Goal: Information Seeking & Learning: Learn about a topic

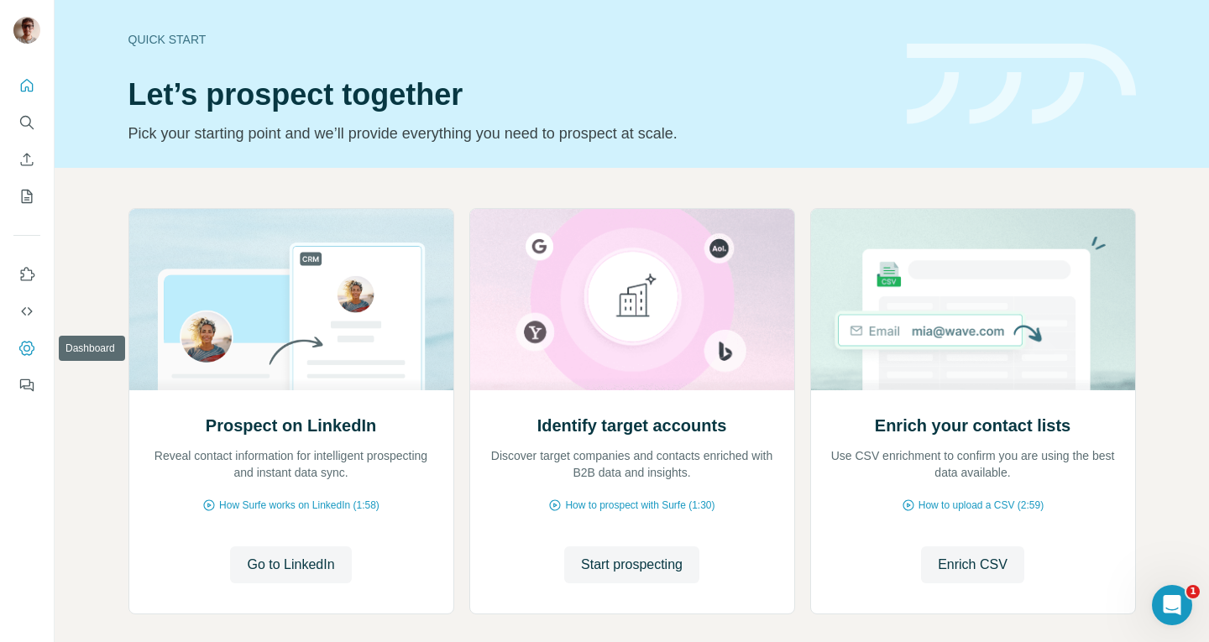
click at [34, 339] on button "Dashboard" at bounding box center [26, 348] width 27 height 30
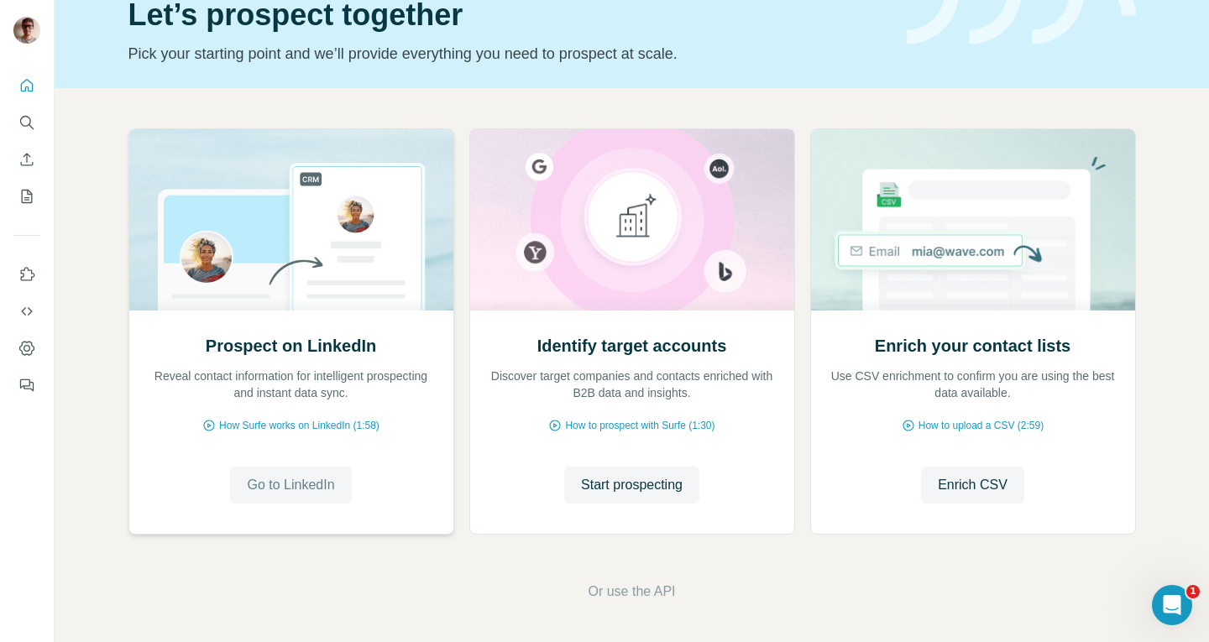
click at [336, 476] on button "Go to LinkedIn" at bounding box center [290, 485] width 121 height 37
click at [951, 486] on span "Enrich CSV" at bounding box center [973, 485] width 70 height 20
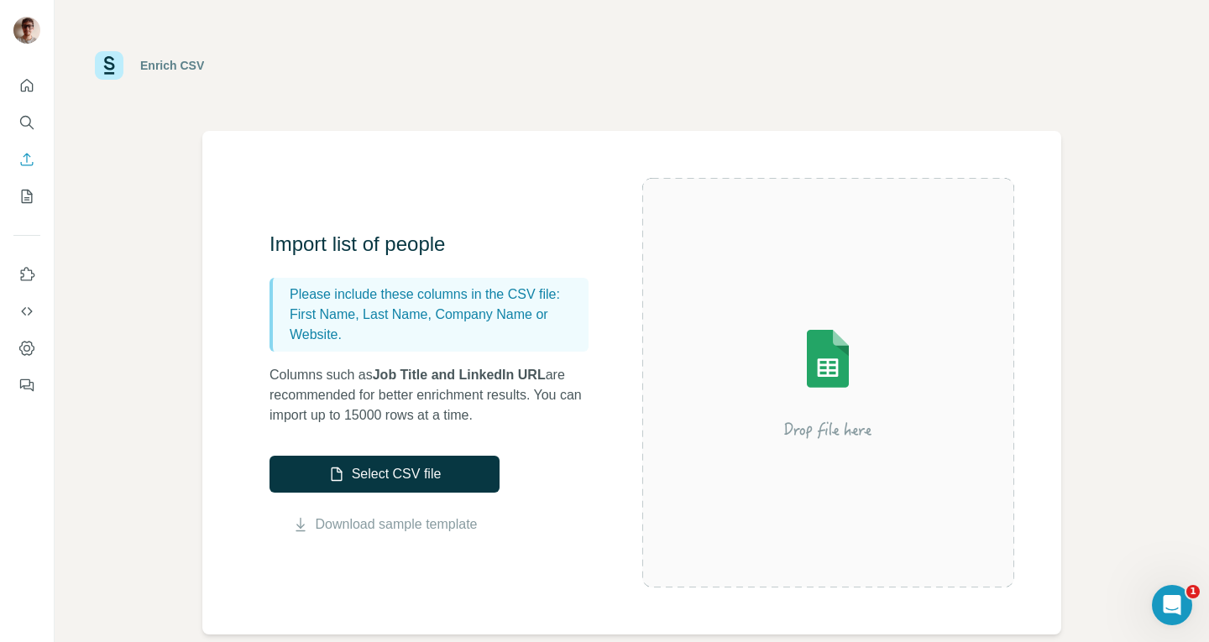
click at [215, 407] on div "Import list of people Please include these columns in the CSV file: First Name,…" at bounding box center [631, 383] width 859 height 504
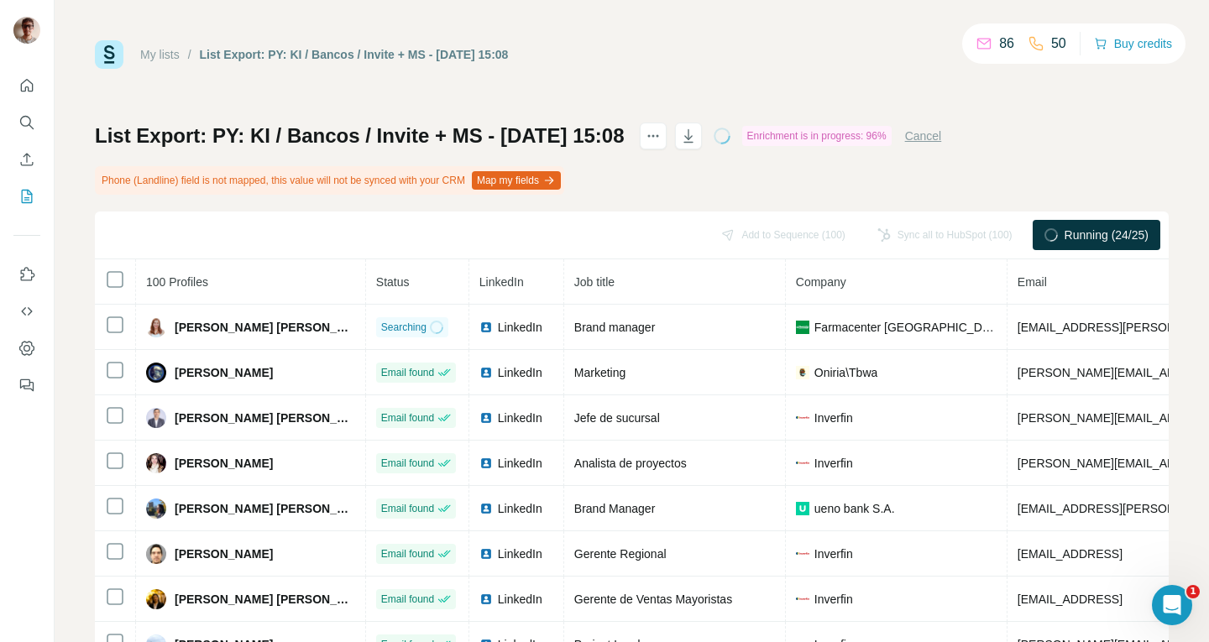
click at [102, 279] on th at bounding box center [115, 282] width 41 height 45
click at [35, 199] on button "My lists" at bounding box center [26, 196] width 27 height 30
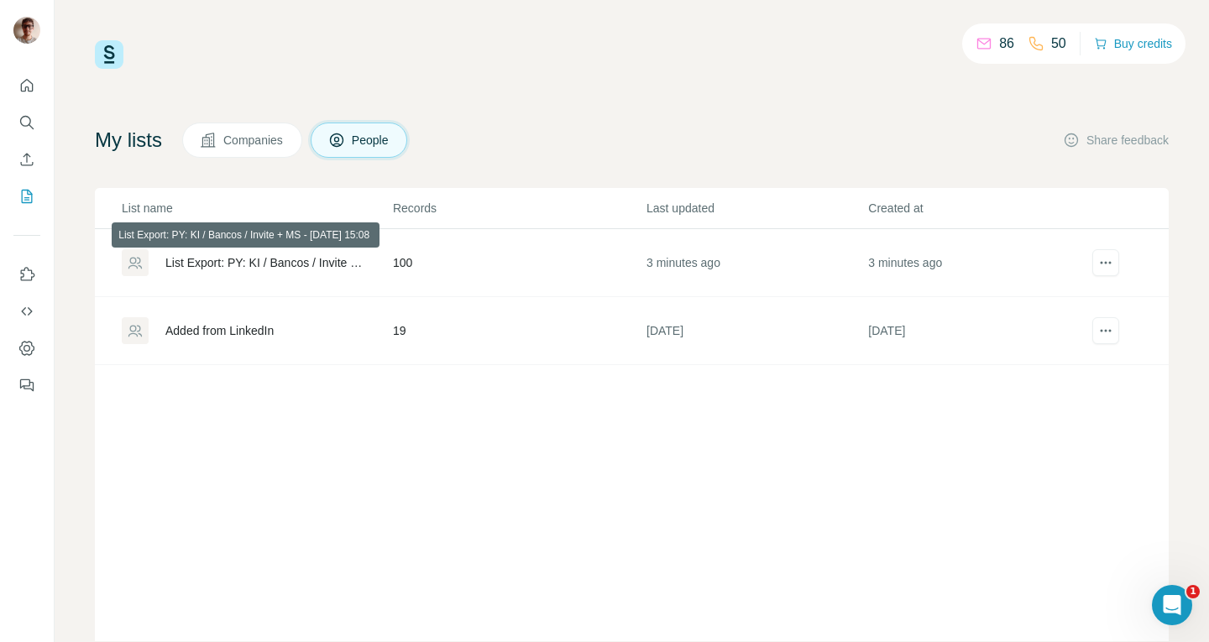
click at [220, 260] on div "List Export: PY: KI / Bancos / Invite + MS - [DATE] 15:08" at bounding box center [264, 262] width 199 height 17
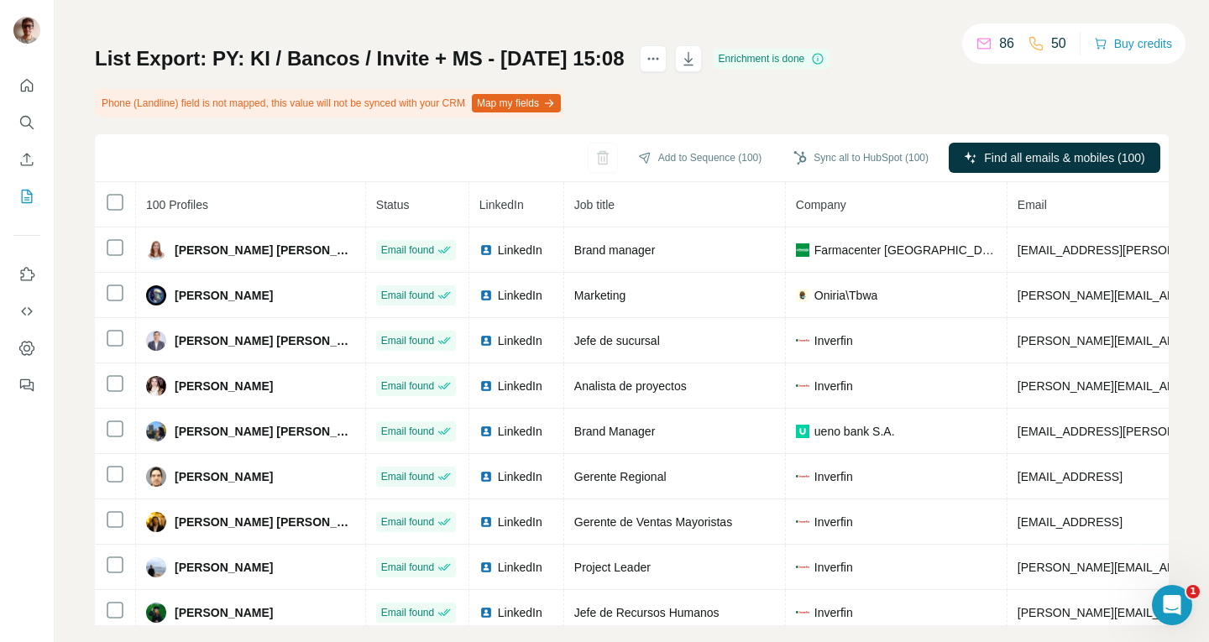
scroll to position [73, 0]
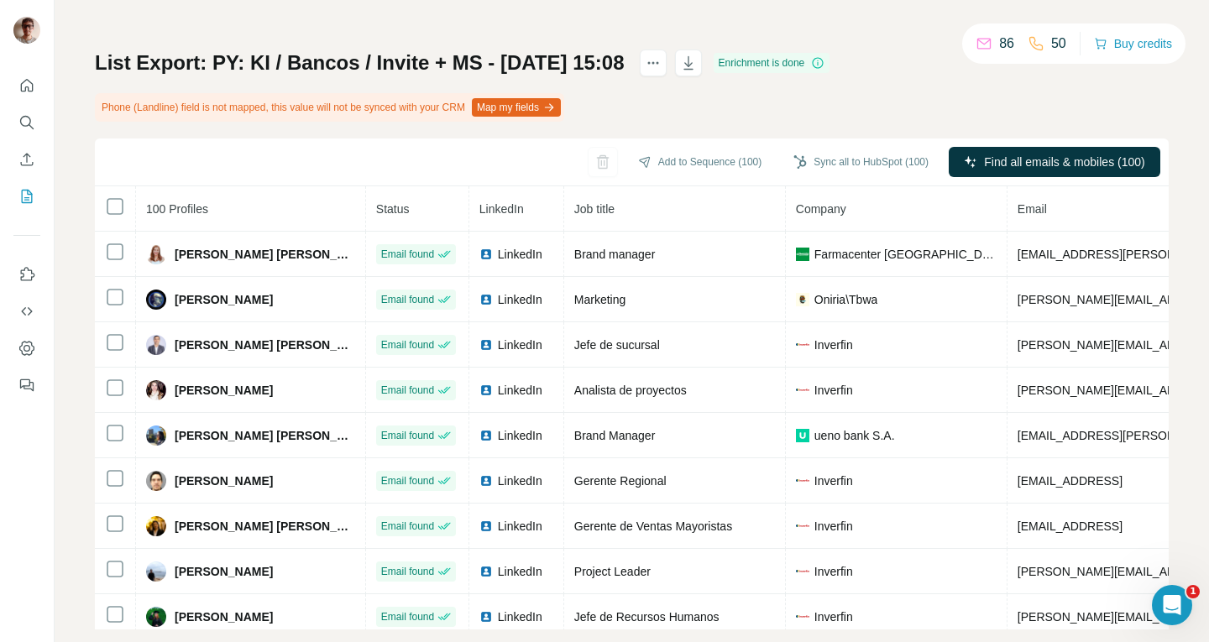
click at [37, 129] on button "Search" at bounding box center [26, 122] width 27 height 30
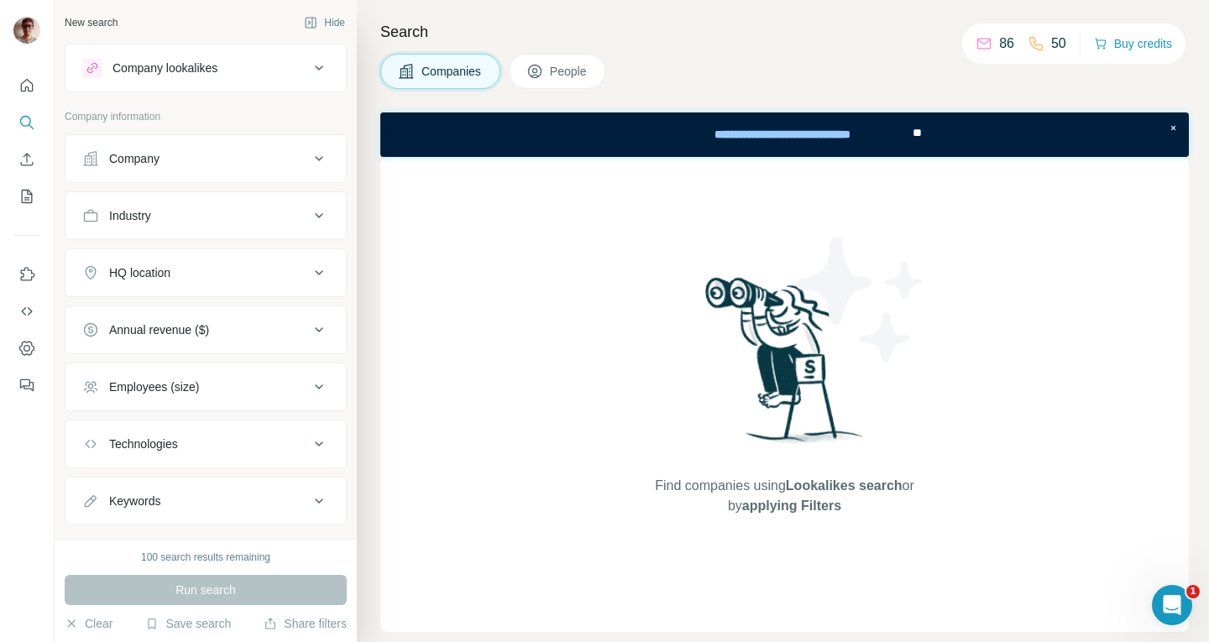
click at [255, 155] on div "Company" at bounding box center [195, 158] width 227 height 17
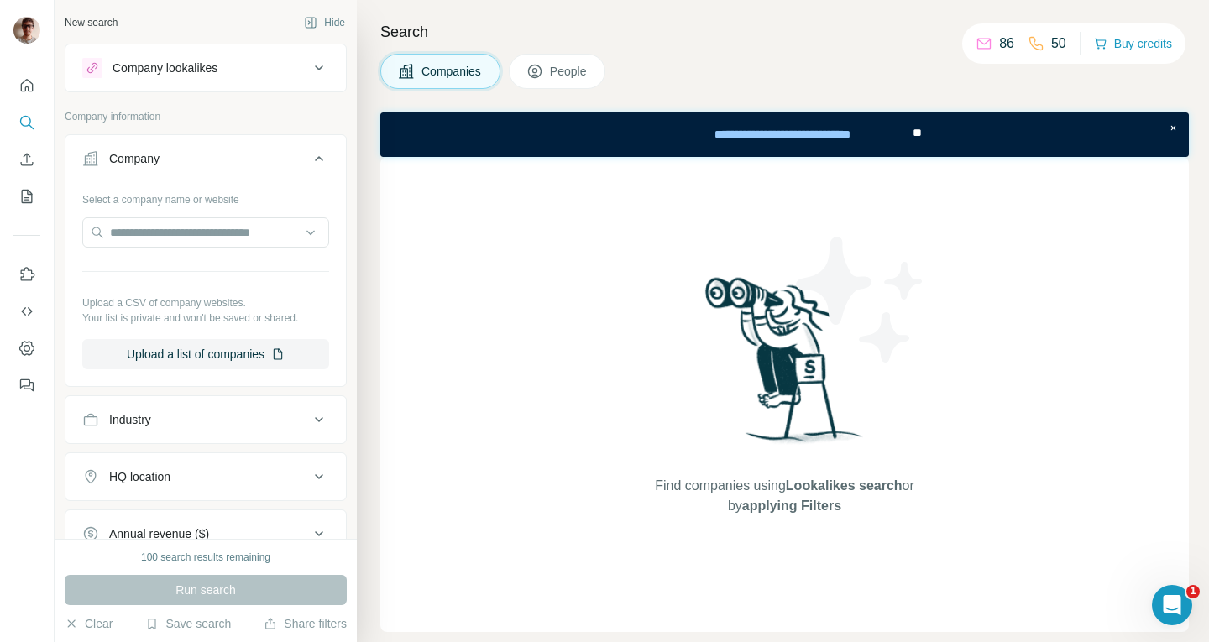
click at [255, 149] on button "Company" at bounding box center [206, 162] width 281 height 47
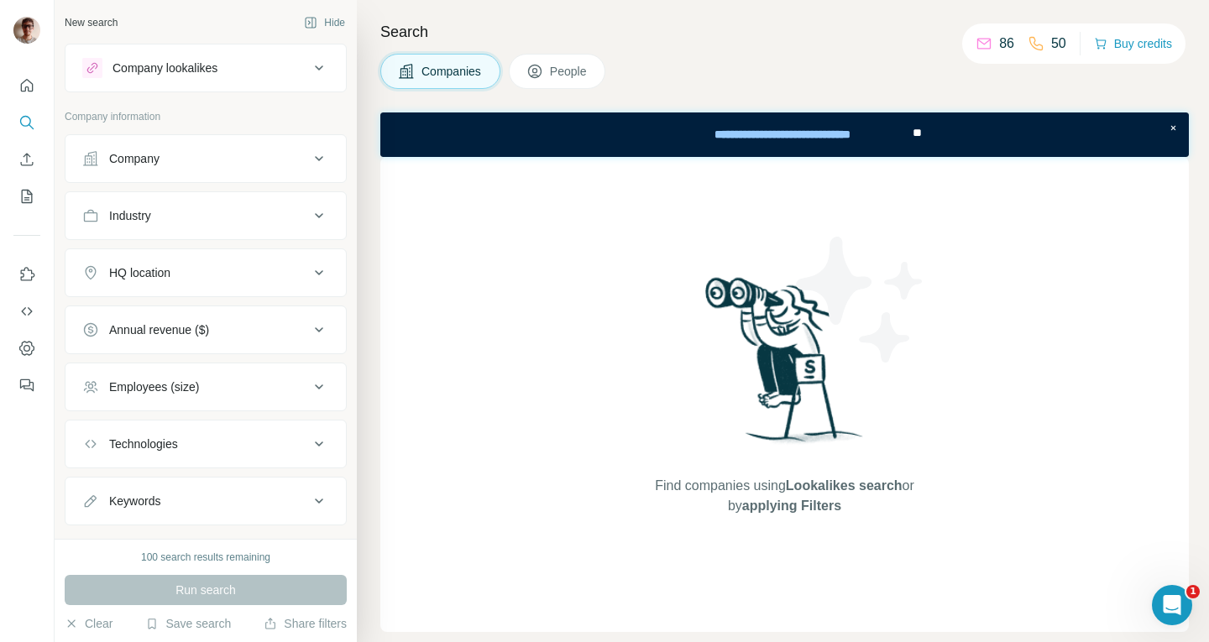
click at [273, 77] on div "Company lookalikes" at bounding box center [195, 68] width 227 height 20
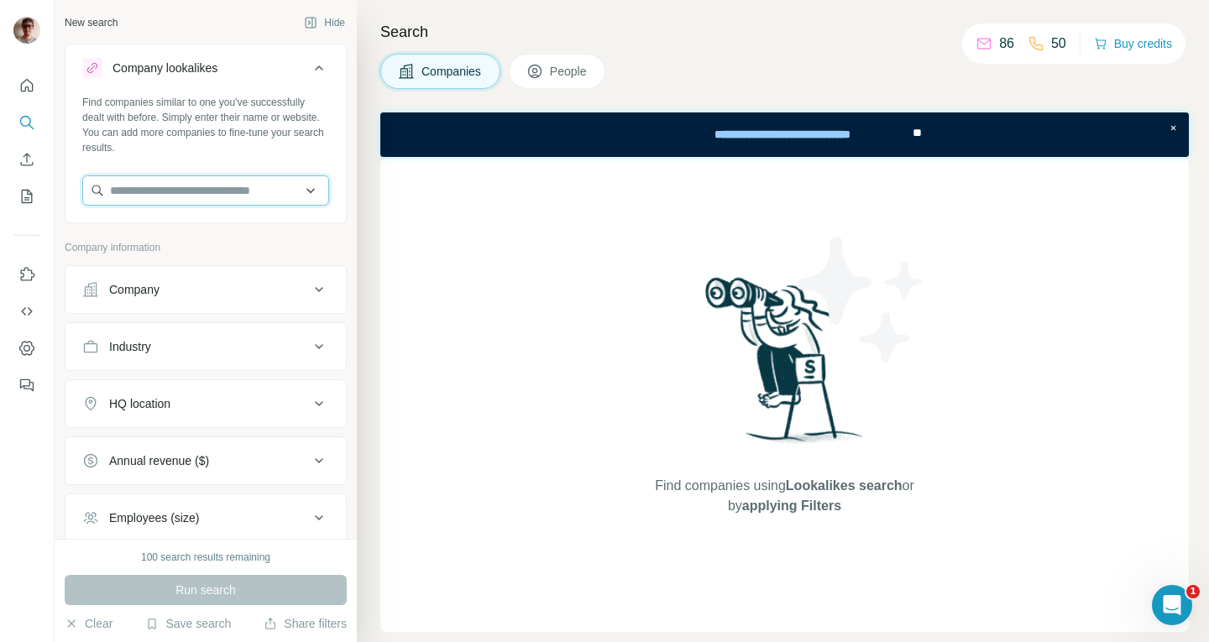
click at [208, 187] on input "text" at bounding box center [205, 191] width 247 height 30
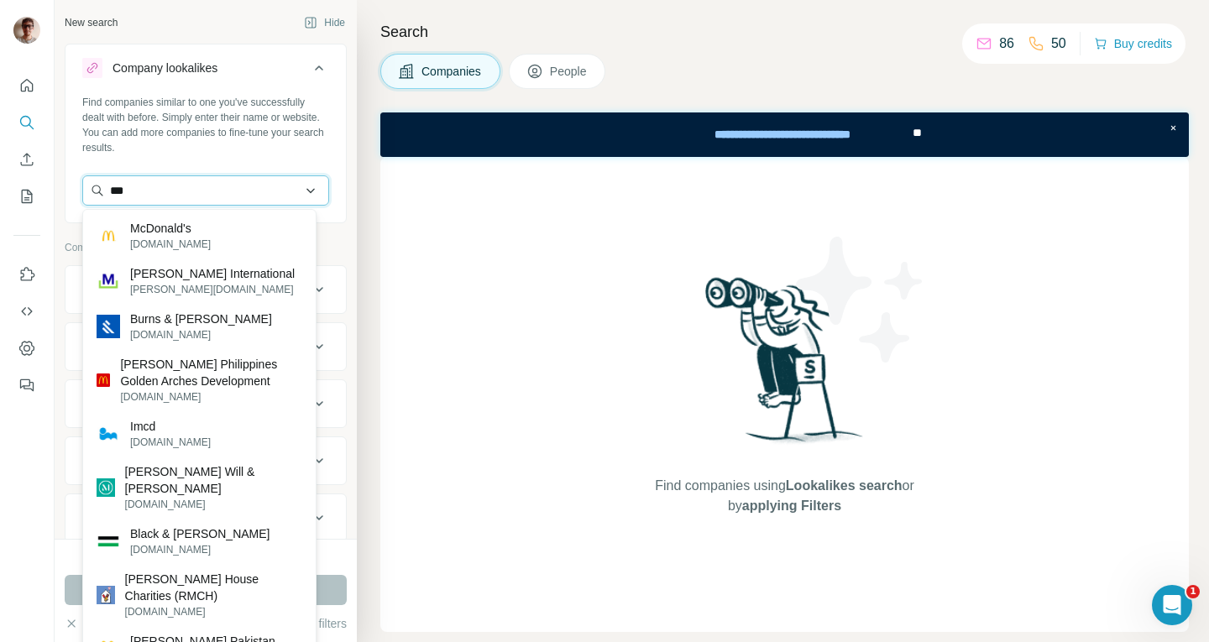
click at [176, 191] on input "***" at bounding box center [205, 191] width 247 height 30
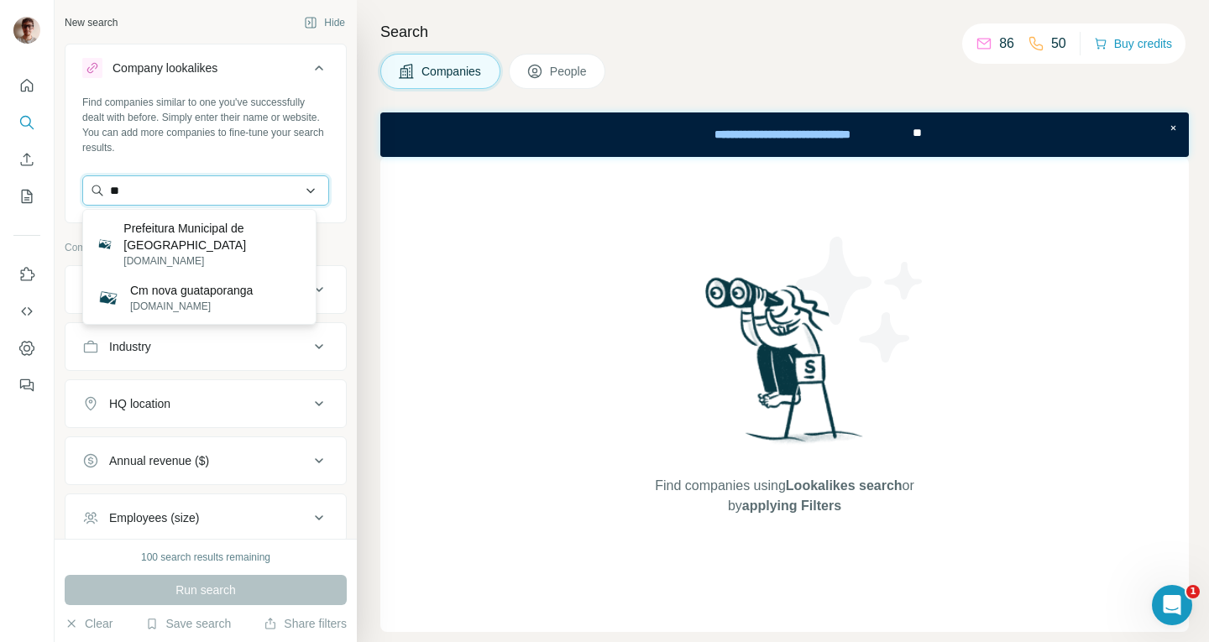
type input "*"
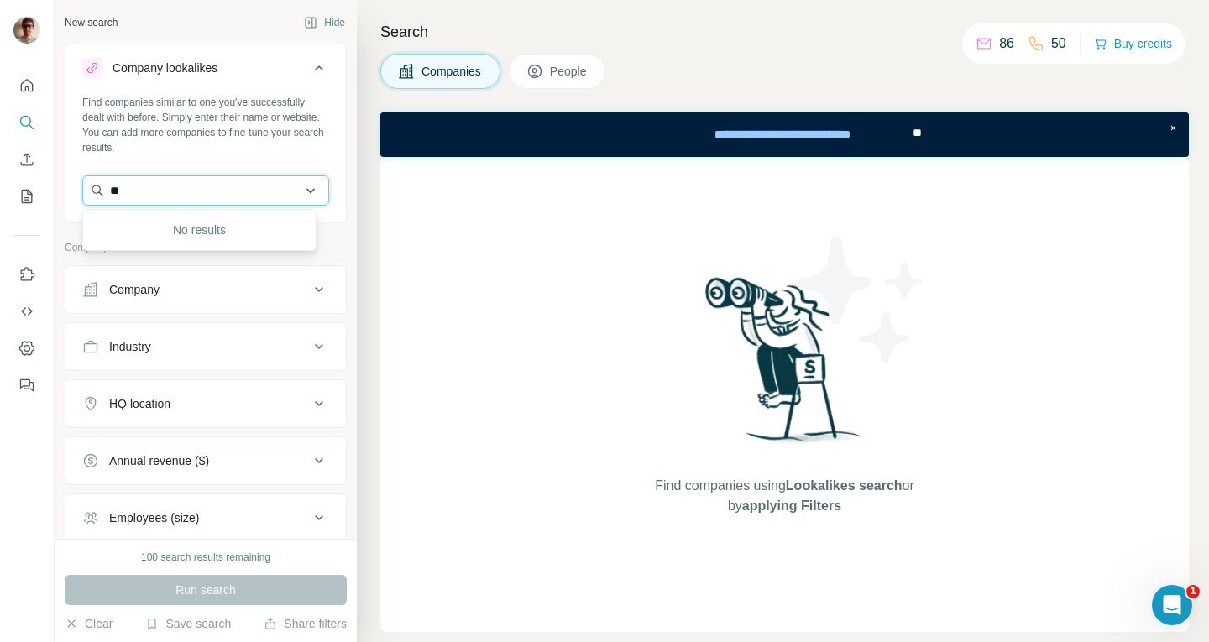
type input "*"
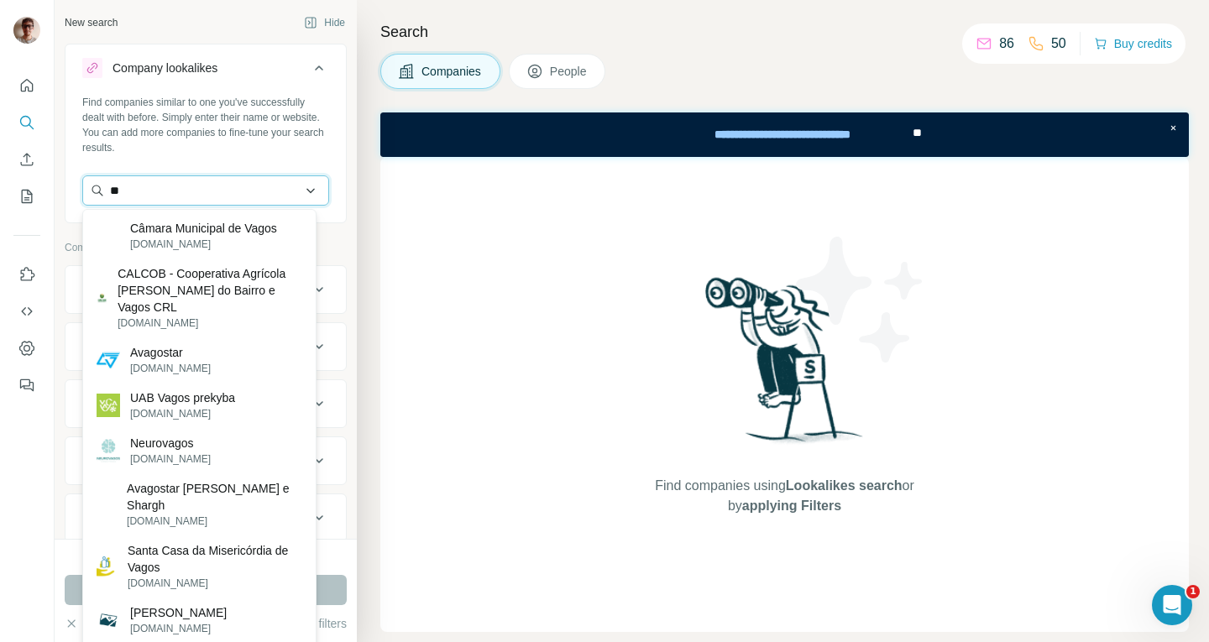
type input "*"
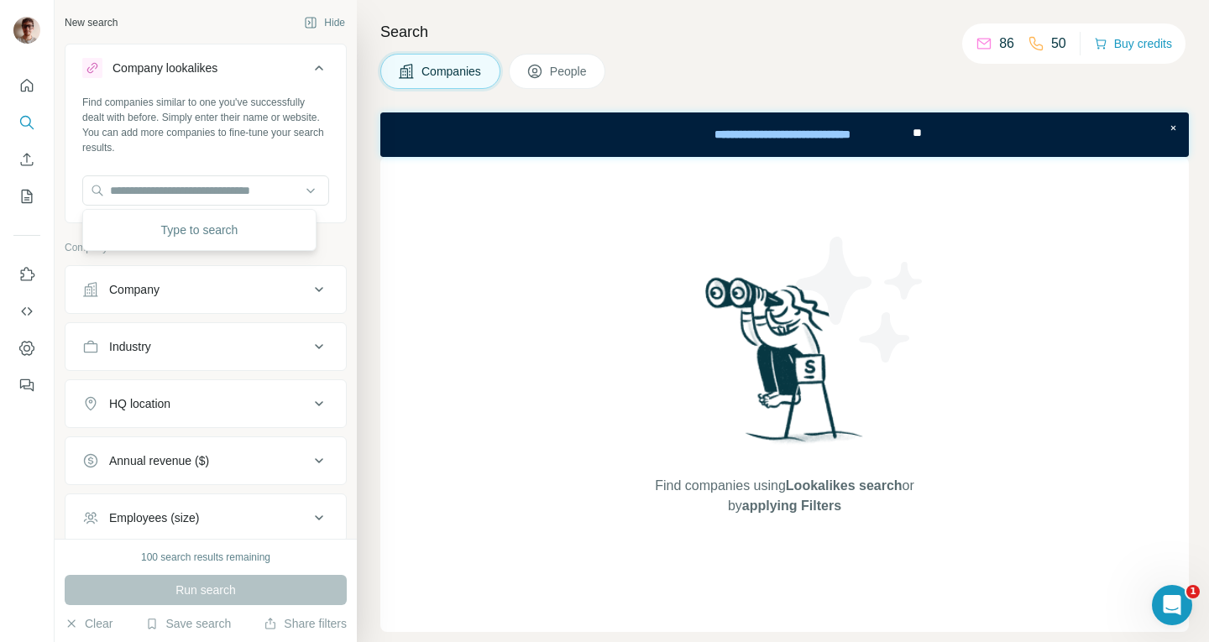
click at [291, 156] on div "Find companies similar to one you've successfully dealt with before. Simply ent…" at bounding box center [206, 157] width 281 height 124
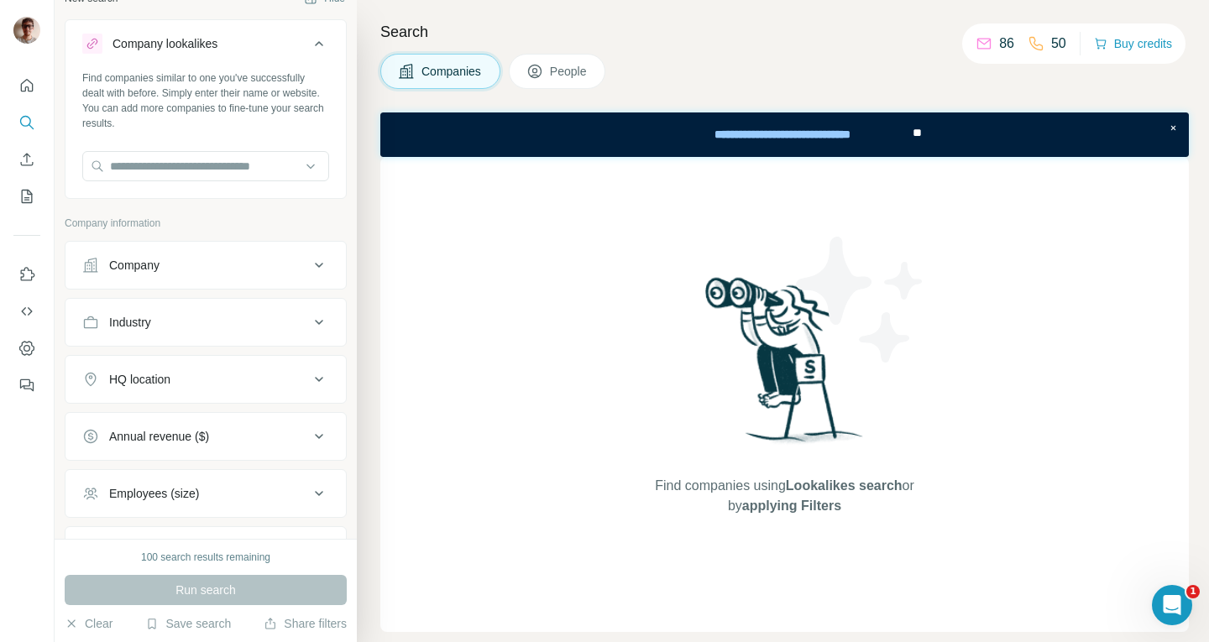
scroll to position [17, 0]
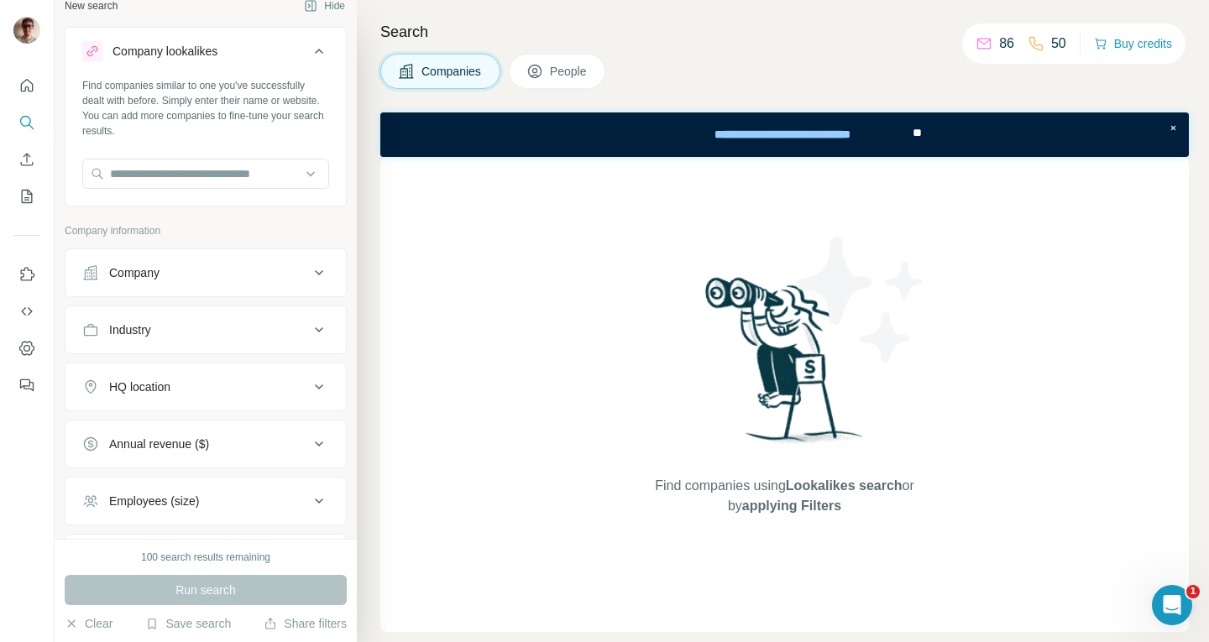
click at [309, 386] on icon at bounding box center [319, 387] width 20 height 20
click at [220, 433] on input "text" at bounding box center [205, 429] width 247 height 30
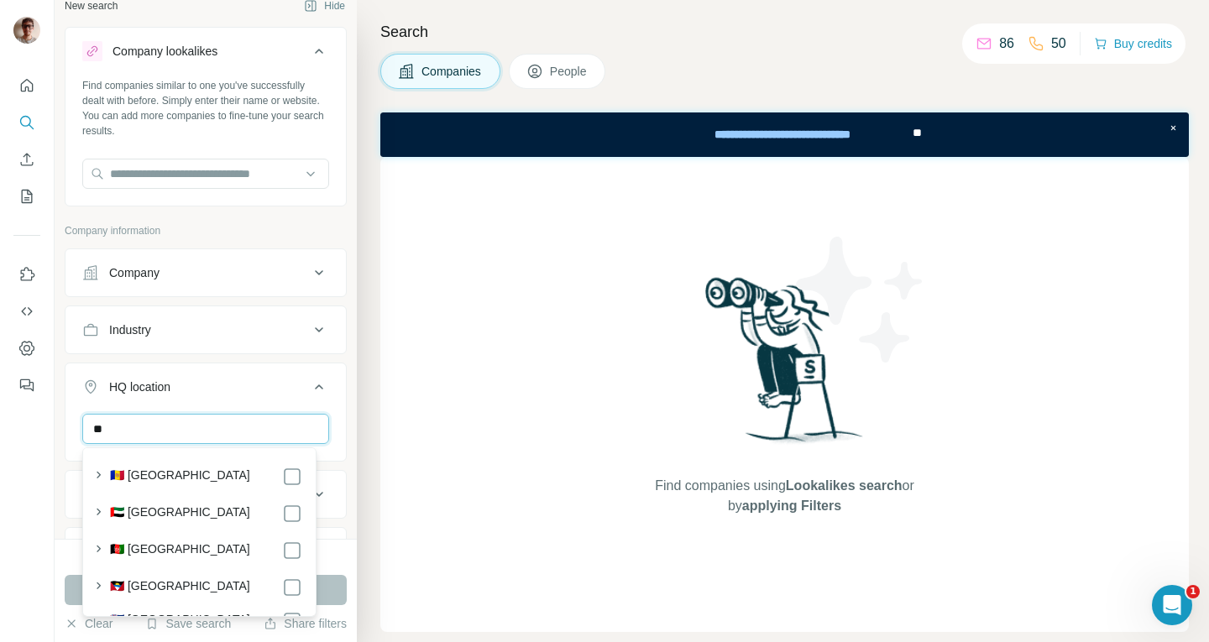
type input "*"
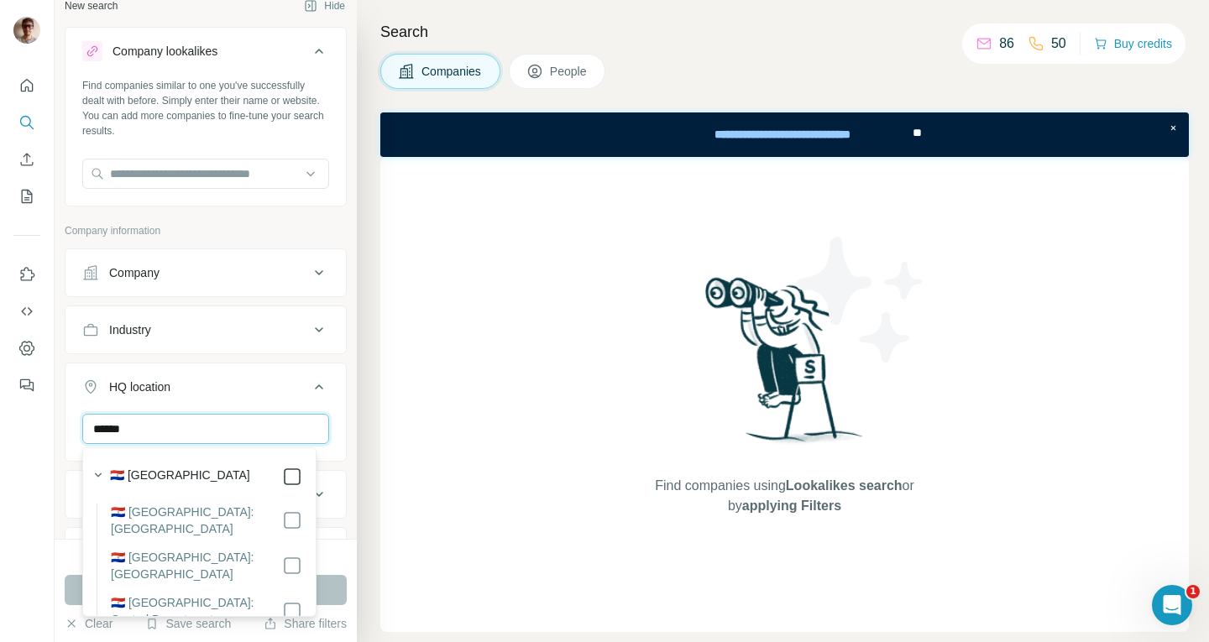
type input "******"
click at [216, 333] on div "Industry" at bounding box center [195, 330] width 227 height 17
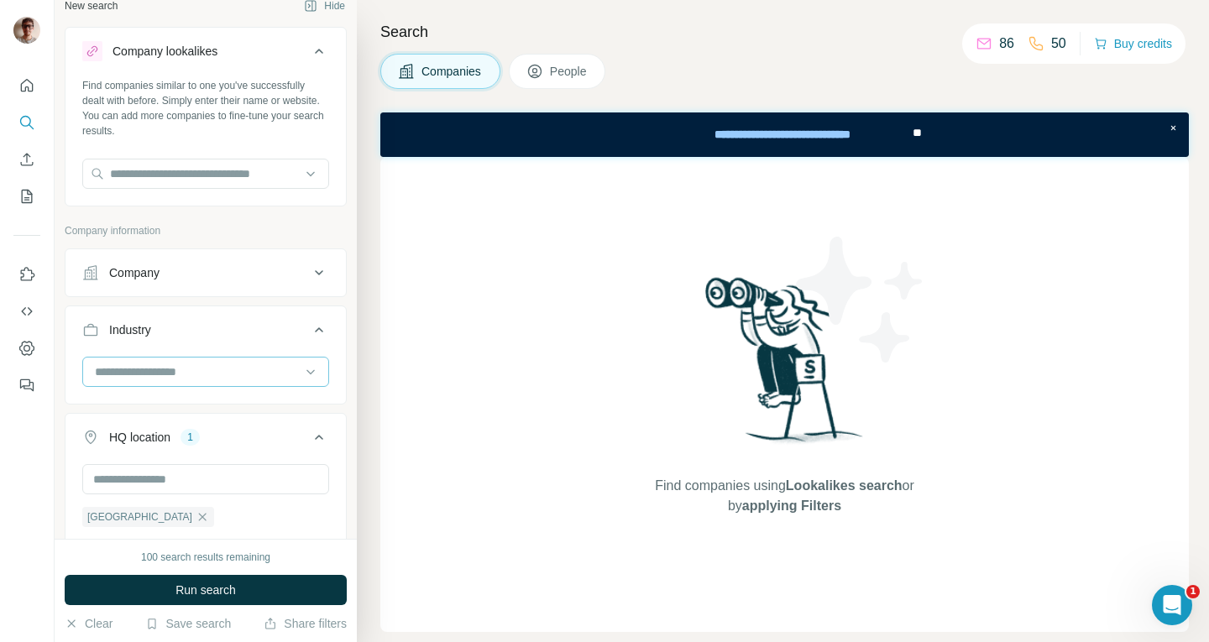
click at [197, 374] on input at bounding box center [196, 372] width 207 height 18
click at [193, 369] on input at bounding box center [196, 372] width 207 height 18
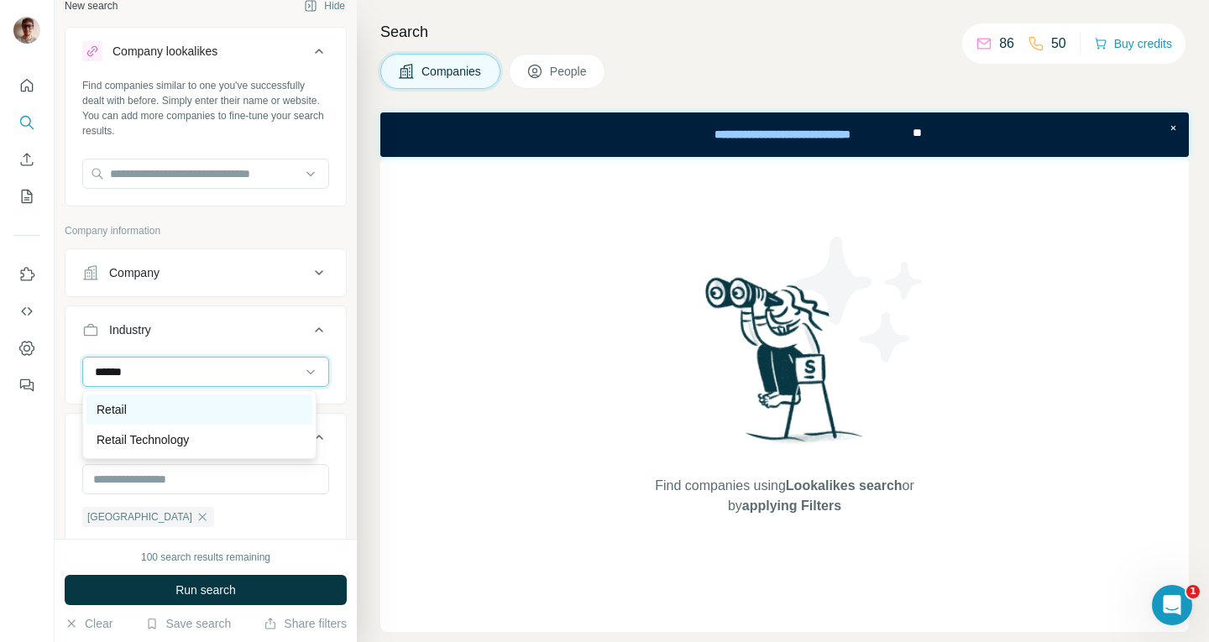
type input "******"
click at [175, 404] on div "Retail" at bounding box center [200, 409] width 206 height 17
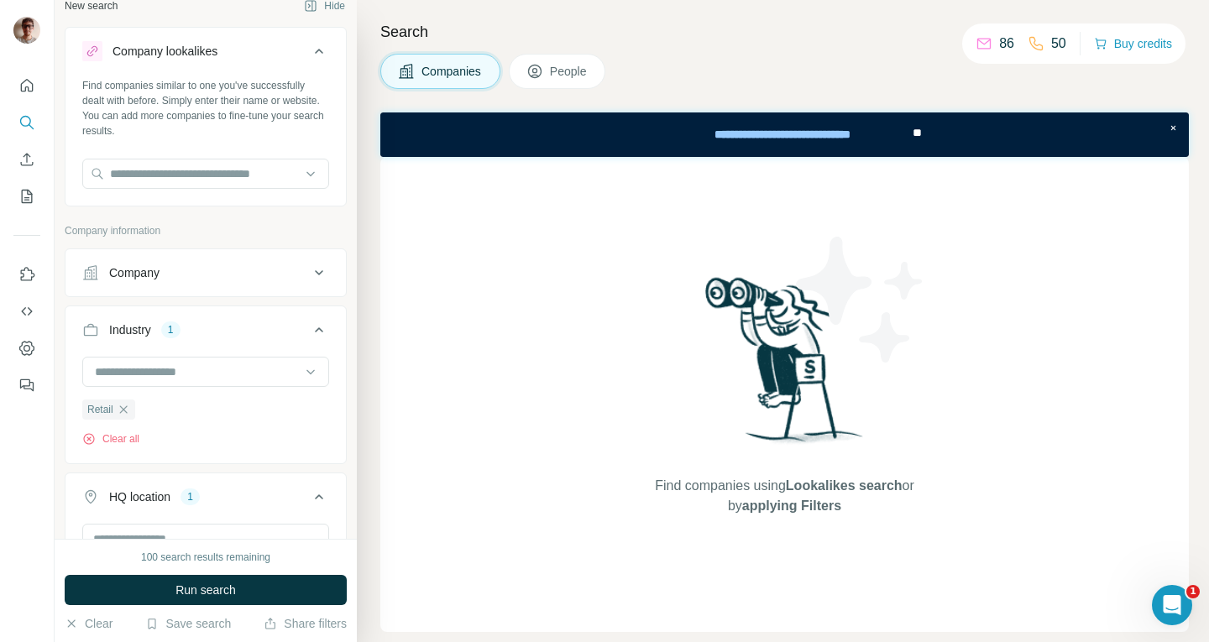
click at [175, 404] on div "Retail Clear all" at bounding box center [205, 402] width 247 height 90
click at [309, 270] on icon at bounding box center [319, 273] width 20 height 20
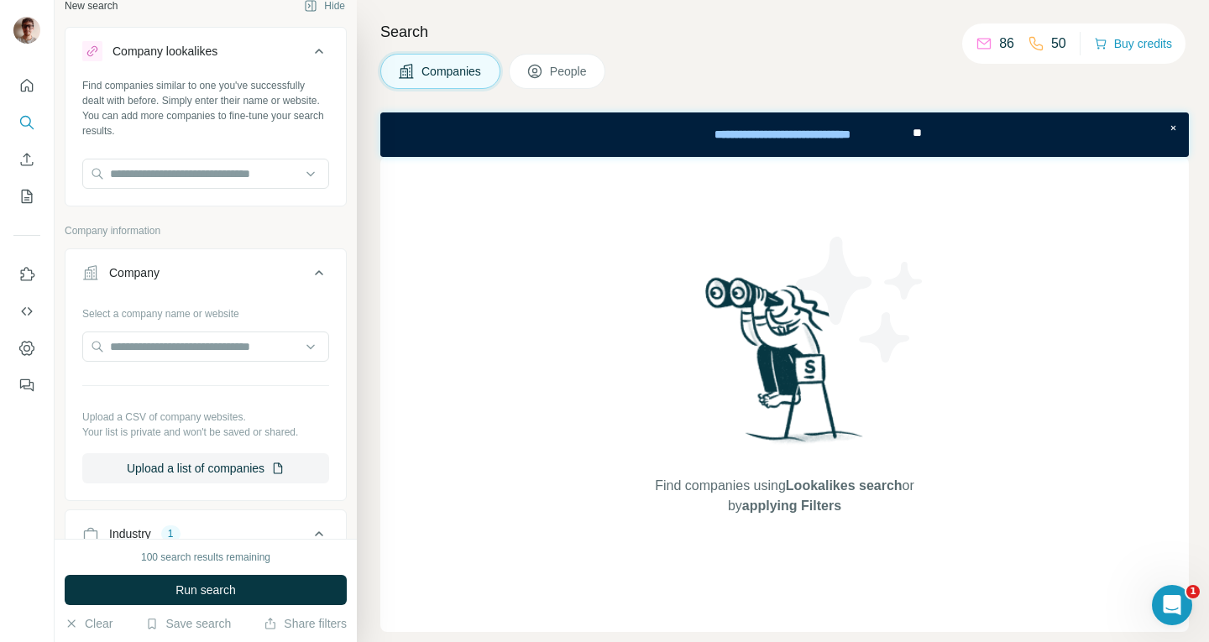
click at [309, 273] on icon at bounding box center [319, 273] width 20 height 20
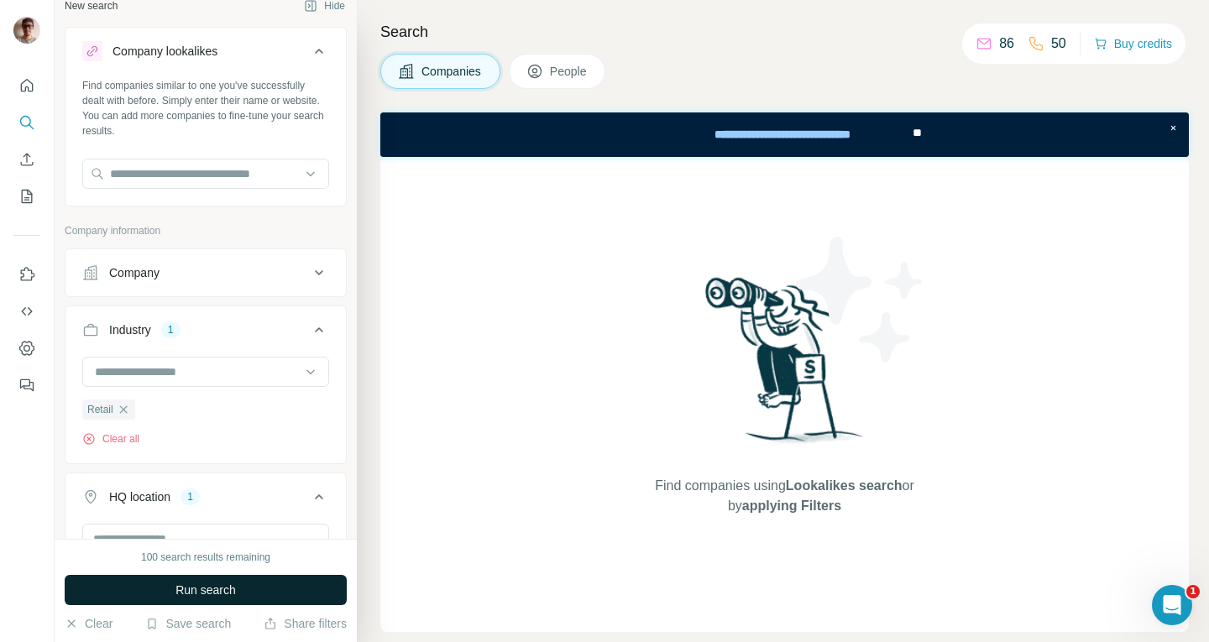
click at [234, 592] on span "Run search" at bounding box center [206, 590] width 60 height 17
